Goal: Answer question/provide support: Share knowledge or assist other users

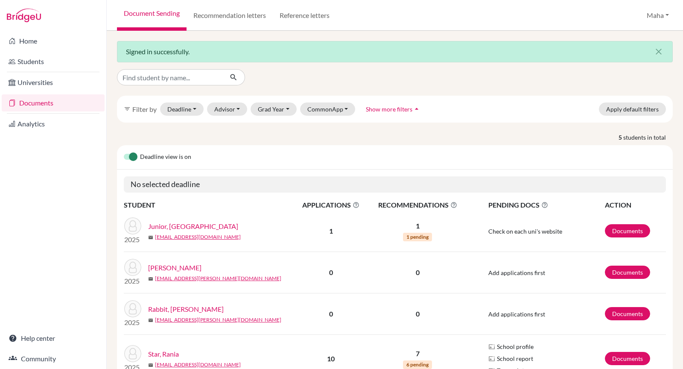
click at [47, 54] on link "Students" at bounding box center [53, 61] width 103 height 17
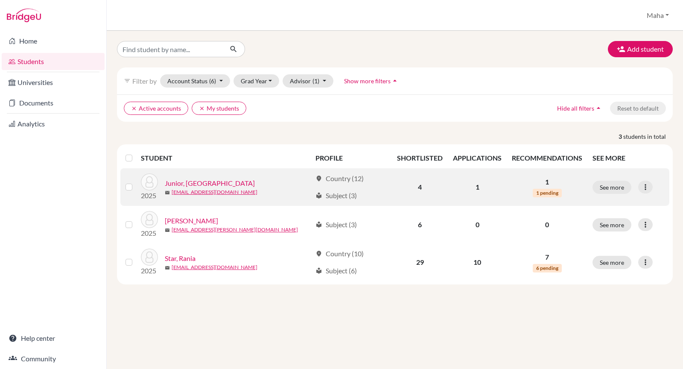
click at [179, 182] on link "Junior, [GEOGRAPHIC_DATA]" at bounding box center [210, 183] width 90 height 10
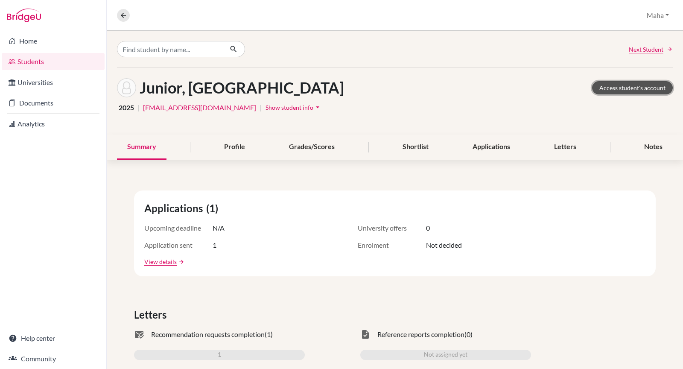
click at [618, 87] on link "Access student's account" at bounding box center [632, 87] width 81 height 13
